Goal: Transaction & Acquisition: Book appointment/travel/reservation

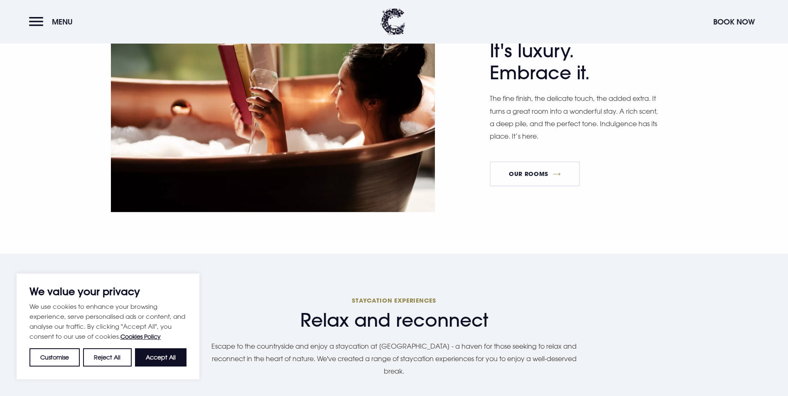
scroll to position [623, 0]
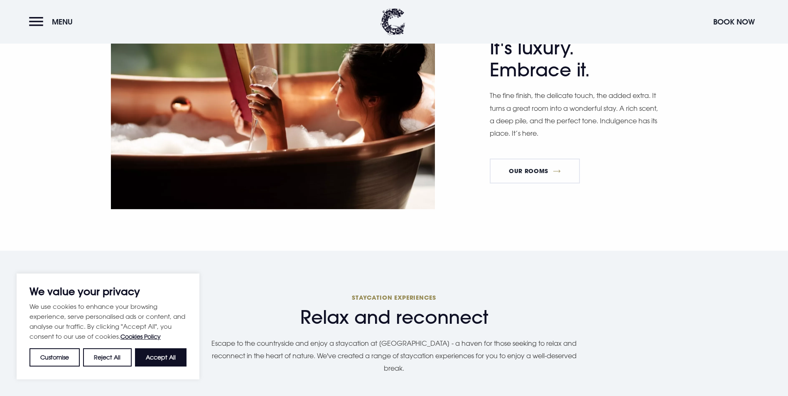
click at [155, 354] on button "Accept All" at bounding box center [161, 358] width 52 height 18
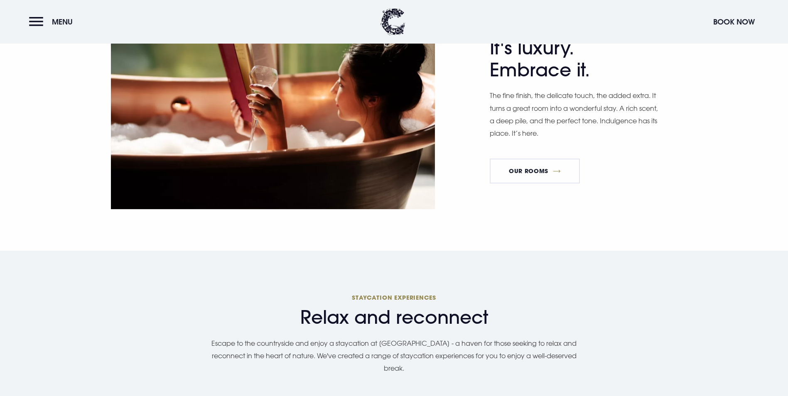
checkbox input "true"
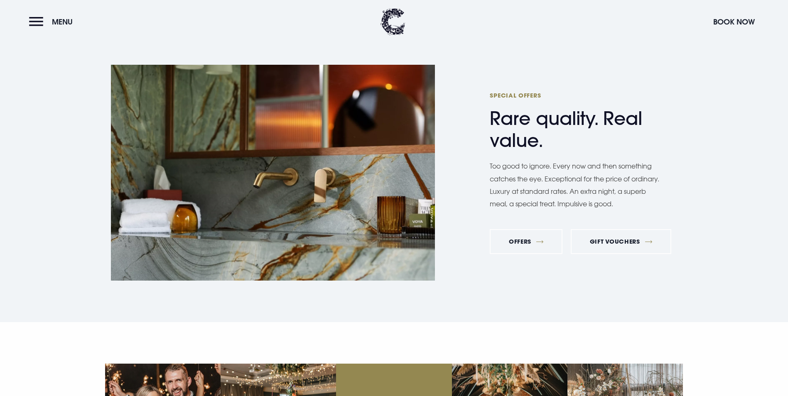
scroll to position [2940, 0]
click at [514, 230] on link "Offers" at bounding box center [526, 242] width 73 height 25
